Goal: Obtain resource: Download file/media

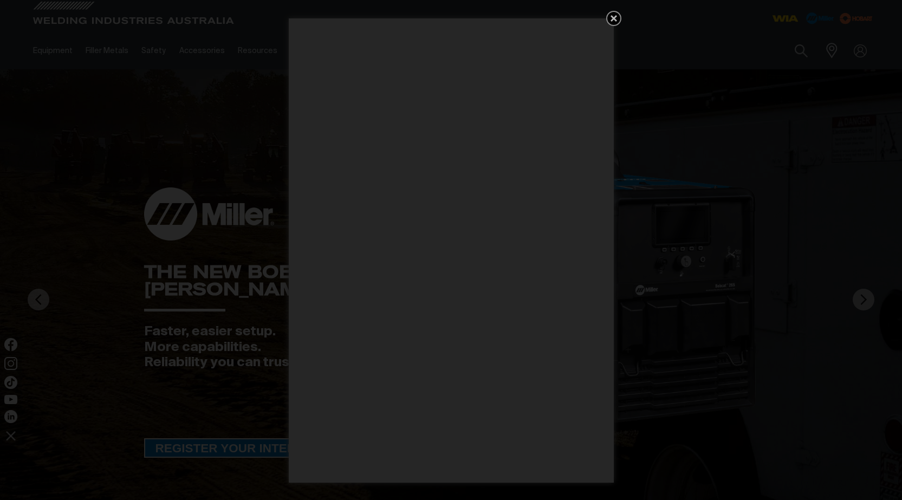
click at [611, 17] on icon "Get 5 WIA Welding Guides Free!" at bounding box center [613, 18] width 6 height 6
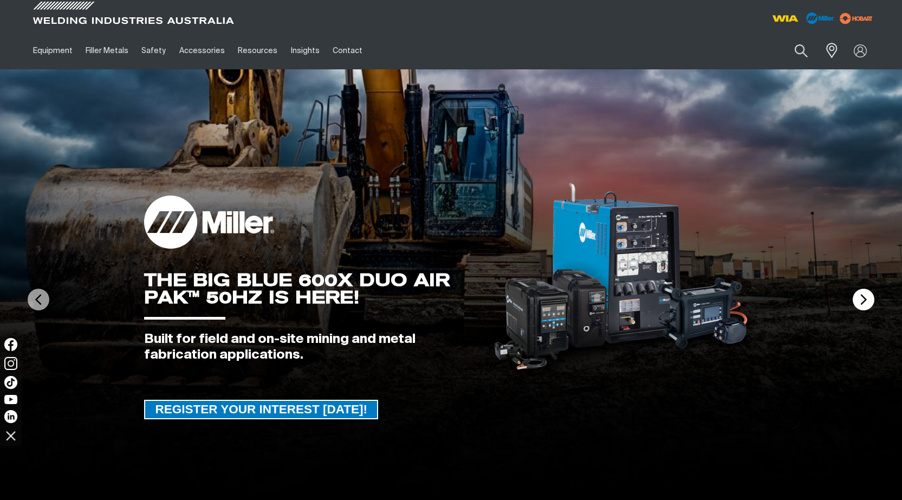
click at [860, 302] on img at bounding box center [863, 300] width 22 height 22
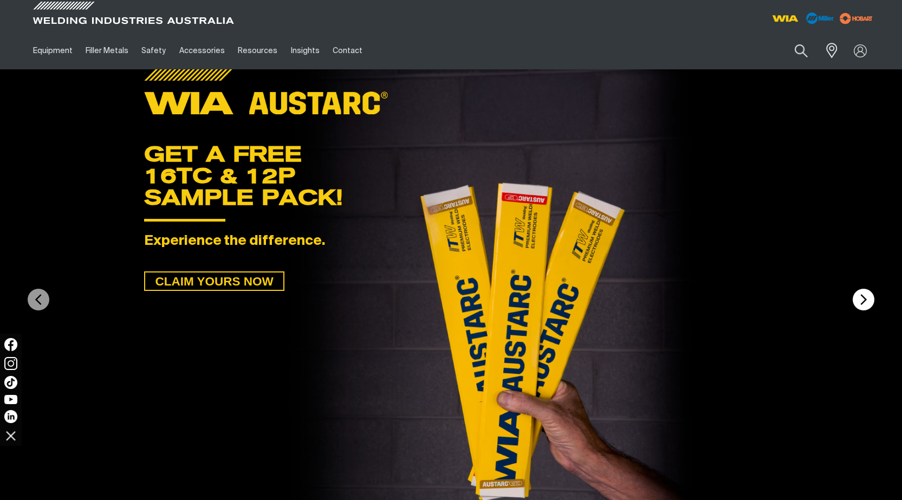
click at [860, 302] on img at bounding box center [863, 300] width 22 height 22
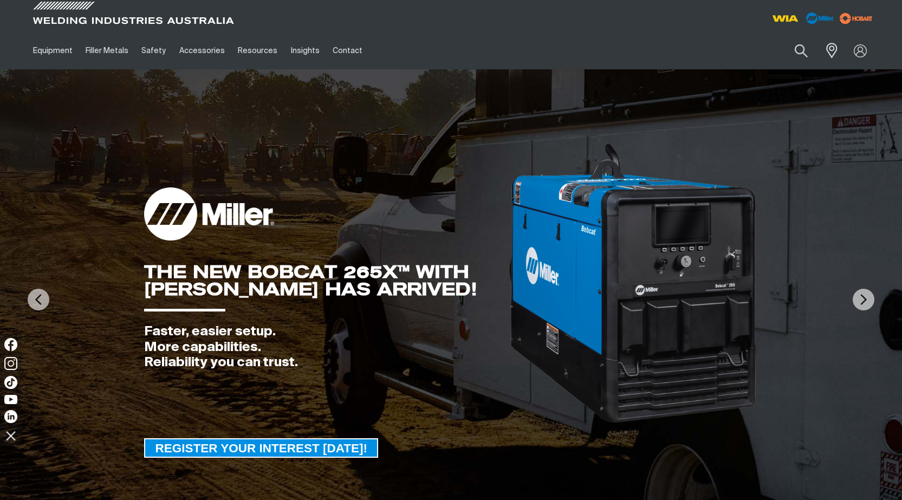
click at [261, 447] on span "REGISTER YOUR INTEREST [DATE]!" at bounding box center [261, 447] width 232 height 19
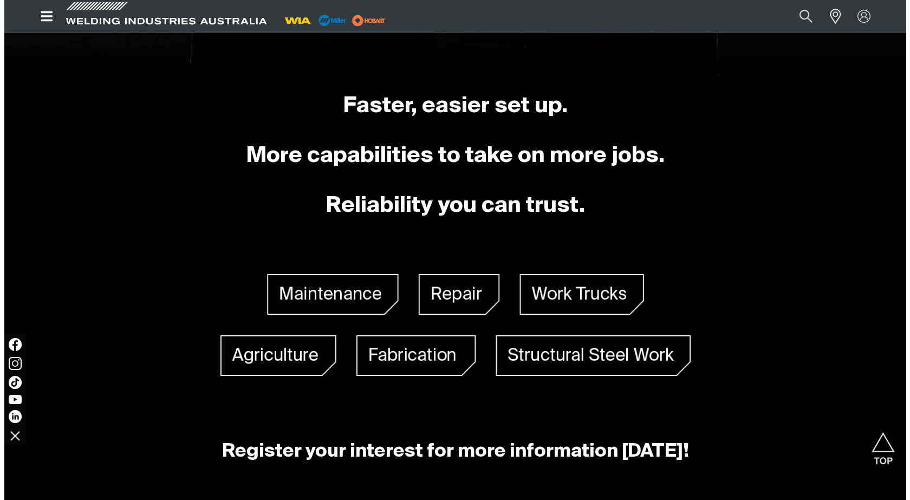
scroll to position [637, 0]
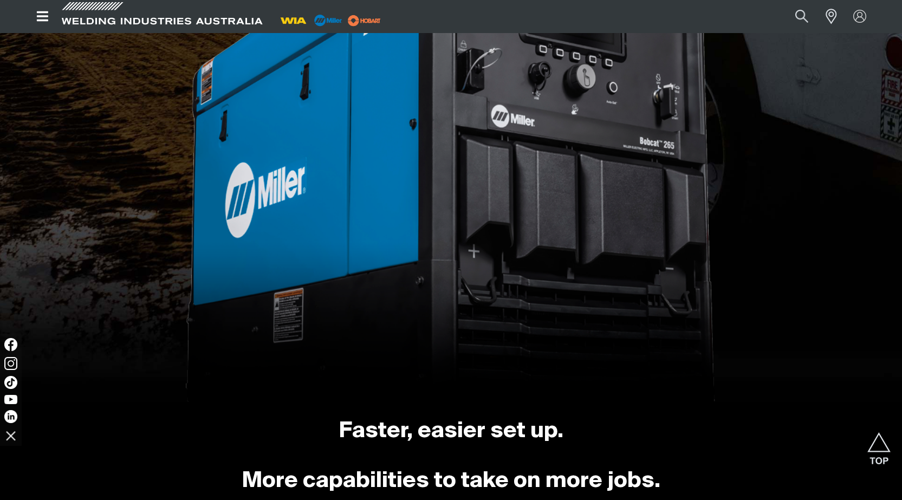
click at [38, 15] on icon "Open top menu" at bounding box center [43, 16] width 16 height 13
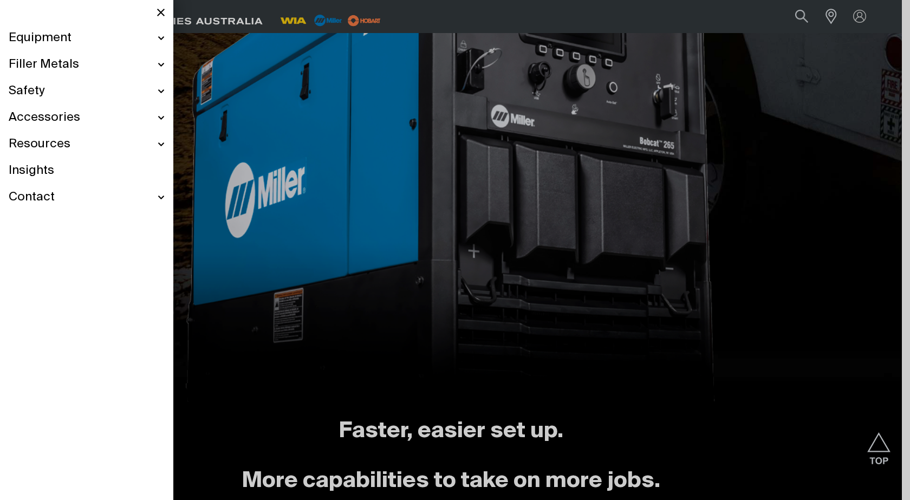
click at [64, 38] on span "Equipment" at bounding box center [40, 38] width 63 height 16
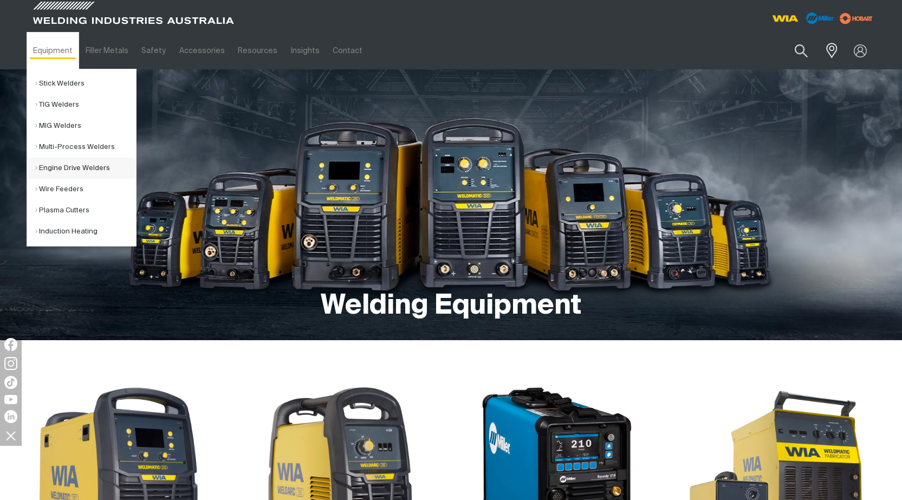
click at [65, 169] on link "Engine Drive Welders" at bounding box center [85, 168] width 101 height 21
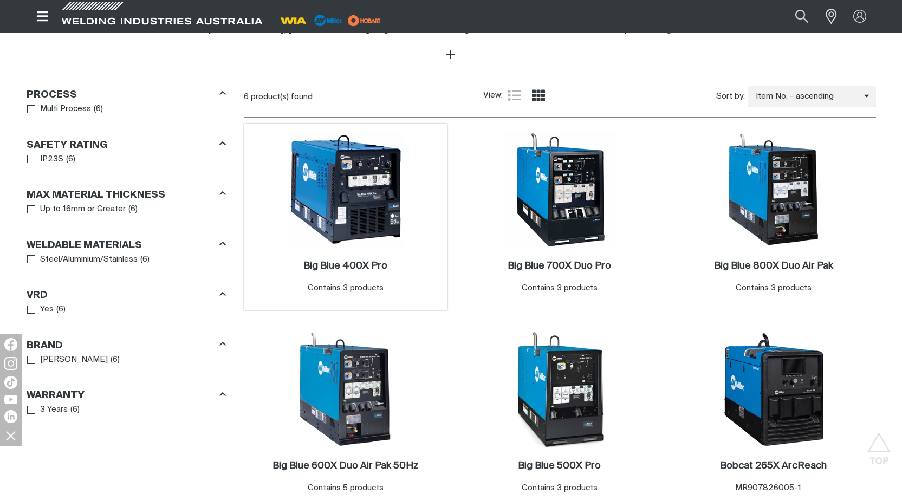
scroll to position [704, 0]
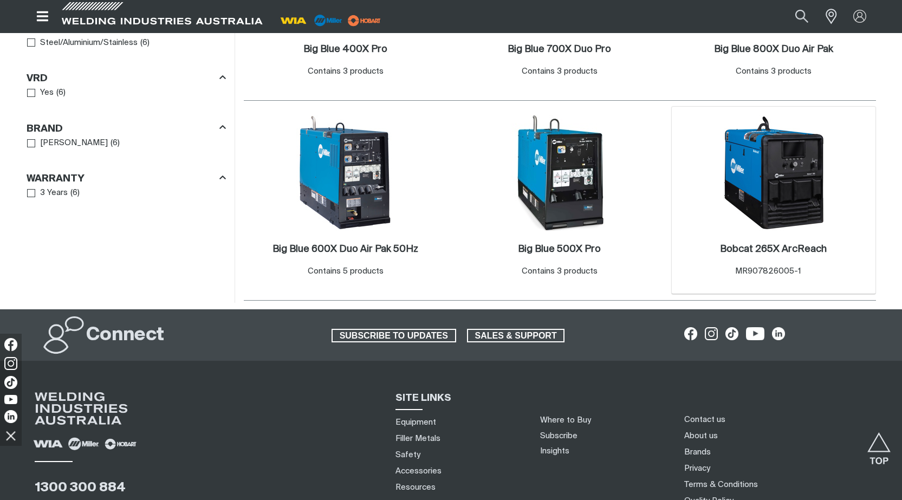
click at [779, 197] on img at bounding box center [773, 173] width 116 height 116
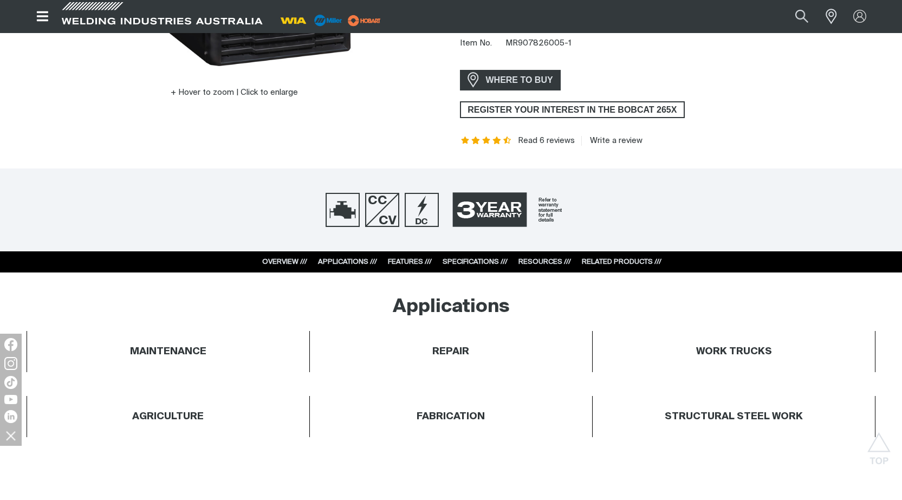
scroll to position [379, 0]
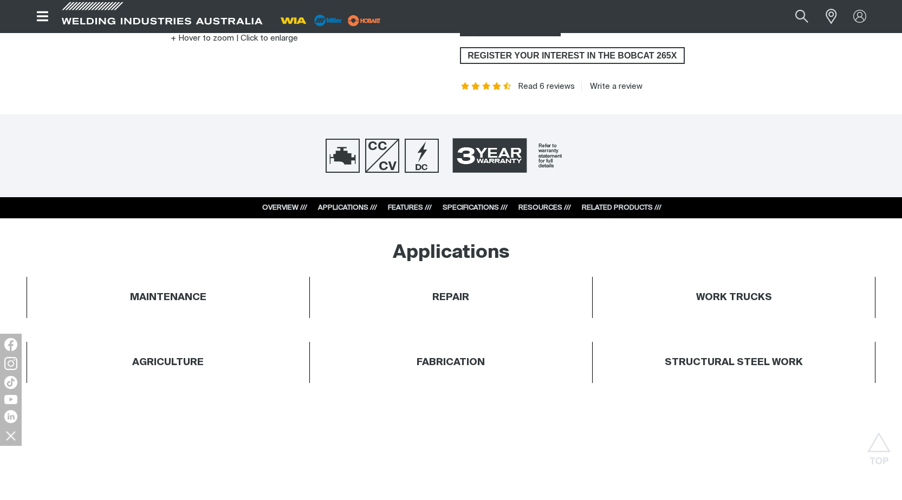
click at [344, 208] on link "APPLICATIONS ///" at bounding box center [347, 207] width 59 height 7
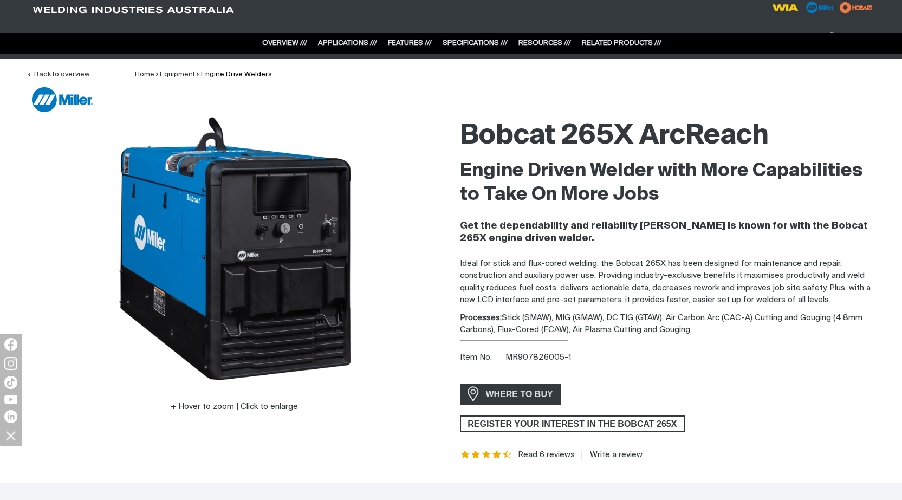
scroll to position [0, 0]
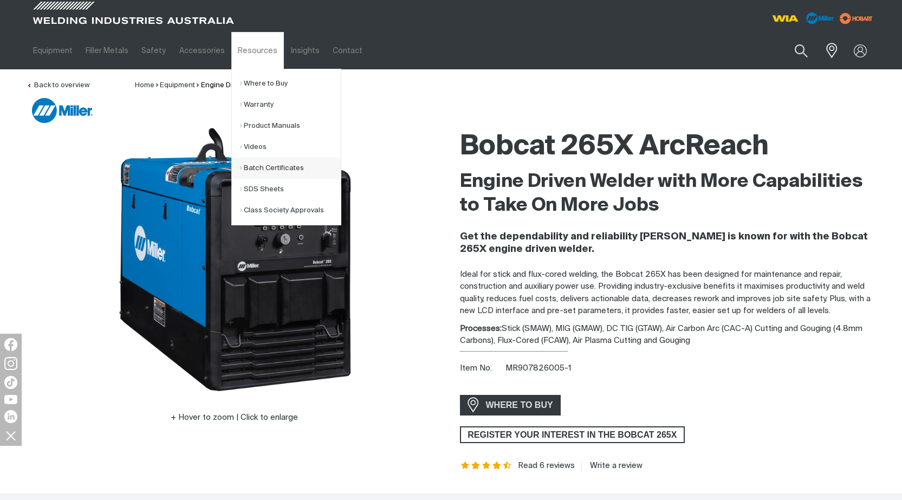
click at [257, 167] on link "Batch Certificates" at bounding box center [290, 168] width 101 height 21
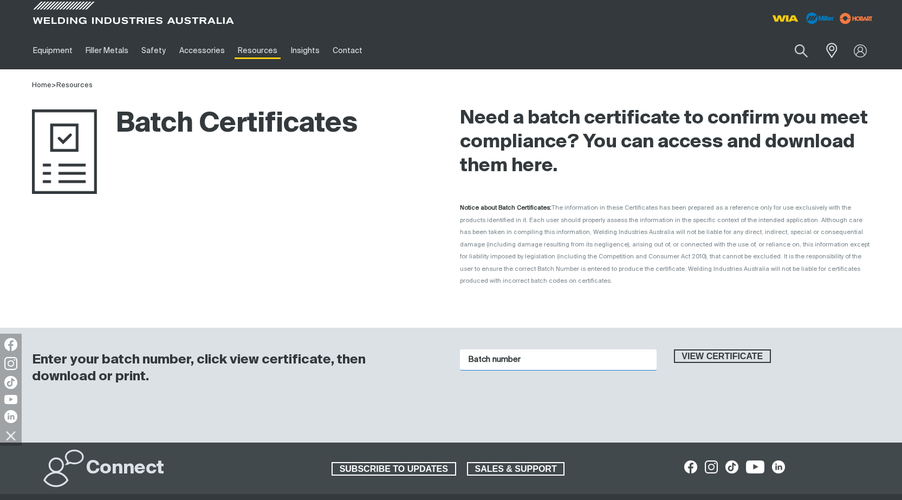
click at [540, 349] on input "Batch number" at bounding box center [558, 359] width 197 height 21
paste input "5031765"
type input "5031765"
click at [696, 349] on span "View certificate" at bounding box center [722, 356] width 95 height 14
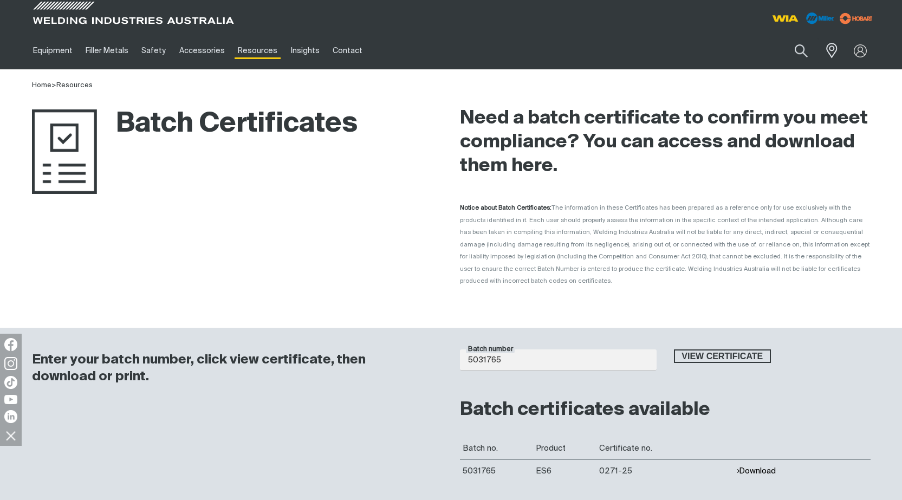
scroll to position [162, 0]
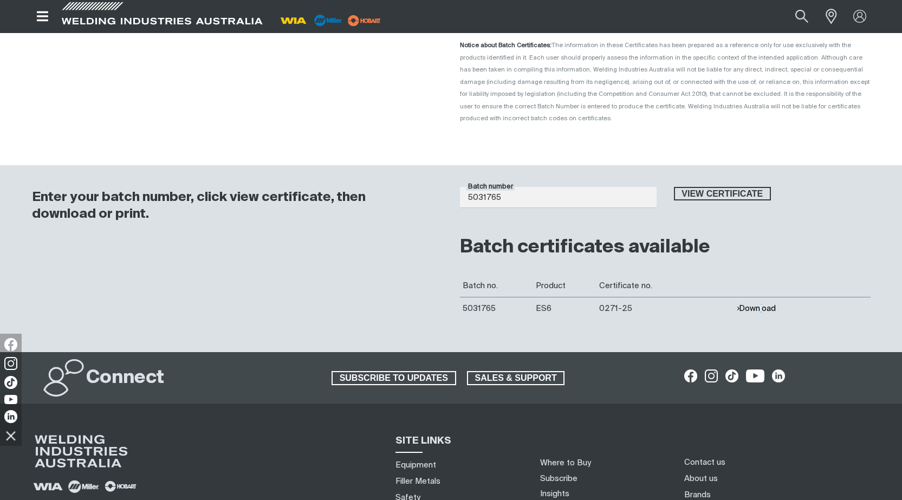
click at [759, 304] on button "Download" at bounding box center [756, 308] width 40 height 9
